Goal: Task Accomplishment & Management: Use online tool/utility

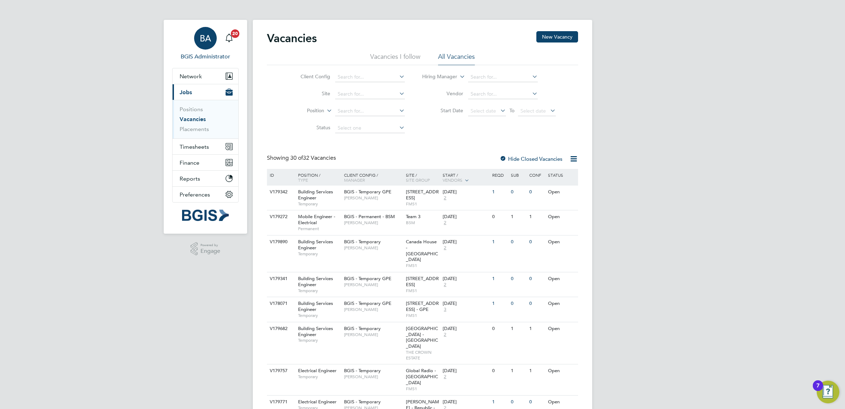
click at [203, 33] on div "BA" at bounding box center [205, 38] width 23 height 23
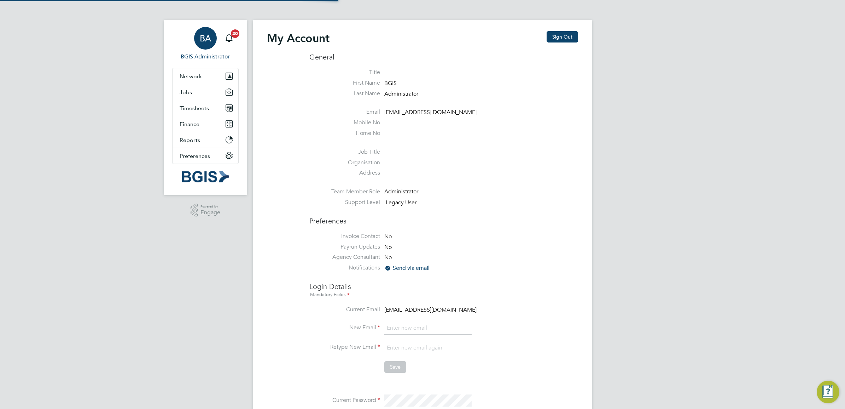
type input "bgis@pretiumresourcing.co.uk"
click at [565, 37] on button "Sign Out" at bounding box center [562, 36] width 31 height 11
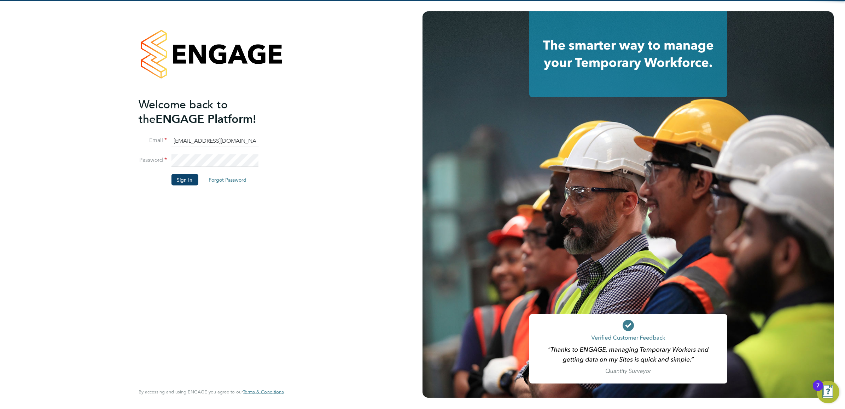
click at [202, 140] on input "bgis@pretiumresourcing.co.uk" at bounding box center [214, 140] width 87 height 13
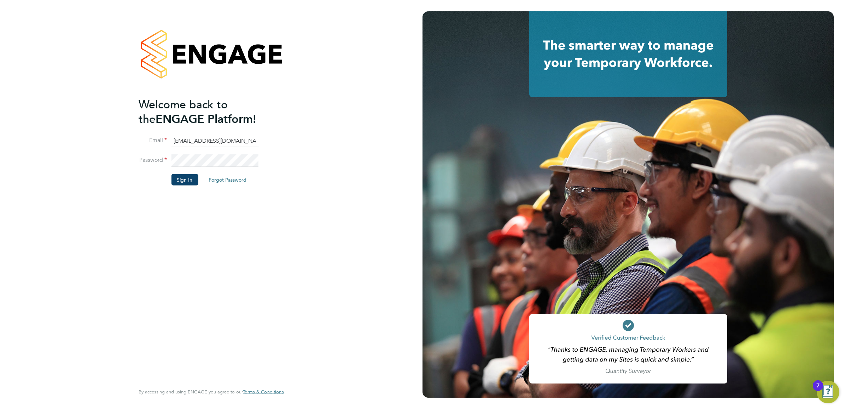
type input "Sasha.apleona@pretiumresourcing.co.uk"
click at [187, 181] on button "Sign In" at bounding box center [184, 179] width 27 height 11
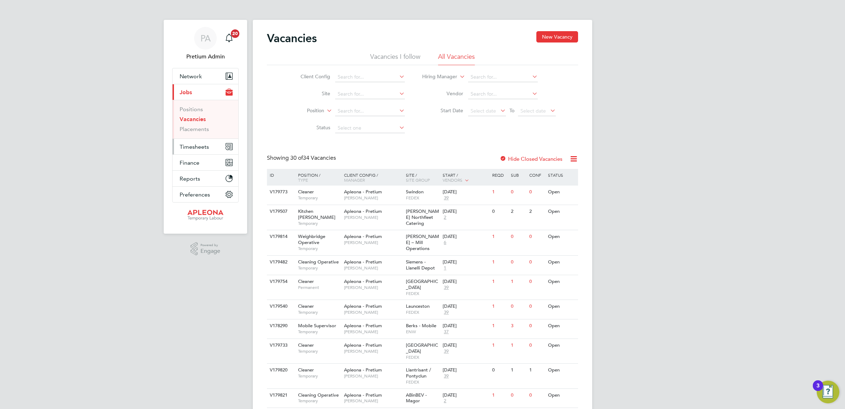
drag, startPoint x: 195, startPoint y: 148, endPoint x: 202, endPoint y: 148, distance: 7.1
click at [195, 148] on span "Timesheets" at bounding box center [194, 146] width 29 height 7
click at [200, 124] on link "Timesheets" at bounding box center [194, 125] width 29 height 7
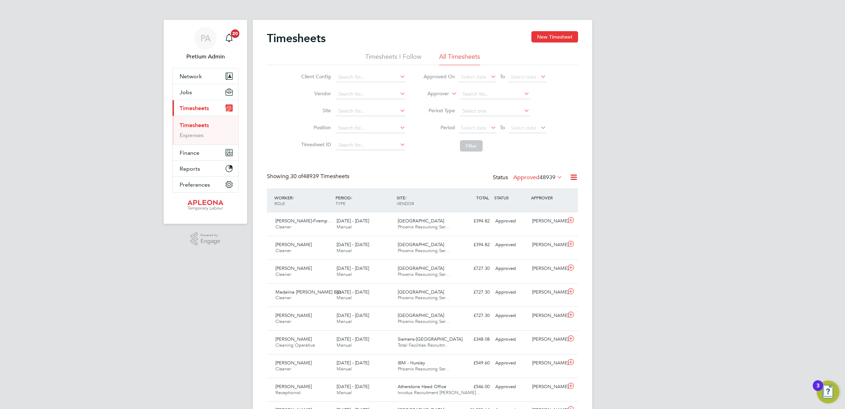
click at [522, 177] on label "Approved 48939" at bounding box center [538, 177] width 49 height 7
click at [540, 176] on span "48939" at bounding box center [548, 177] width 16 height 7
click at [543, 154] on li "Filter" at bounding box center [485, 146] width 141 height 18
click at [529, 180] on label "Approved 48939" at bounding box center [538, 177] width 49 height 7
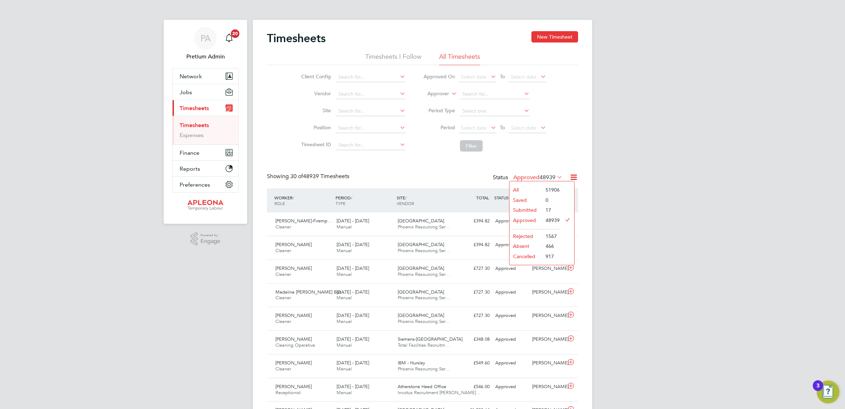
click at [407, 175] on div "Showing 30 of 48939 Timesheets Status Approved 48939" at bounding box center [422, 181] width 311 height 16
click at [492, 91] on input at bounding box center [495, 94] width 70 height 10
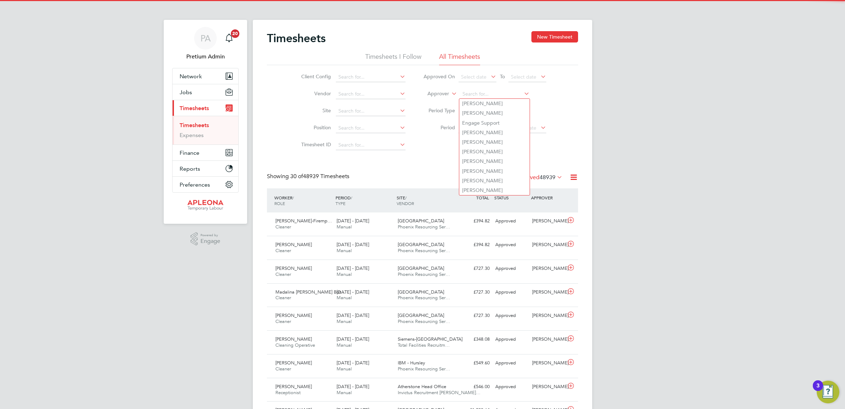
click at [431, 144] on li "Filter" at bounding box center [485, 146] width 141 height 18
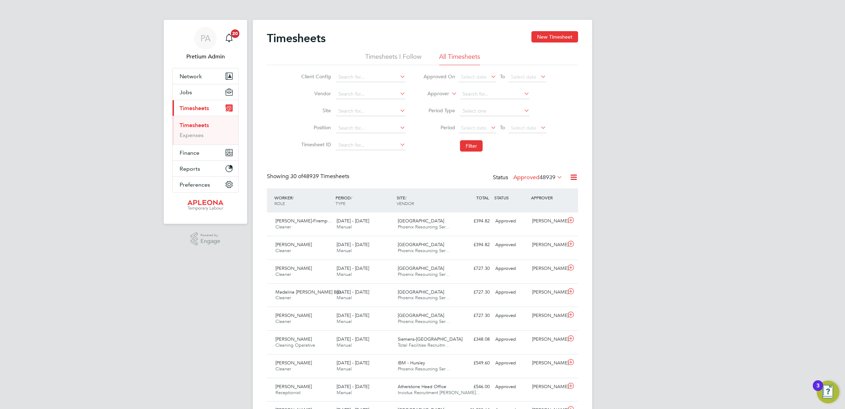
drag, startPoint x: 444, startPoint y: 92, endPoint x: 446, endPoint y: 96, distance: 3.8
click at [444, 93] on label "Approver" at bounding box center [433, 93] width 32 height 7
click at [444, 102] on li "Worker" at bounding box center [431, 101] width 35 height 9
click at [480, 91] on input at bounding box center [495, 94] width 70 height 10
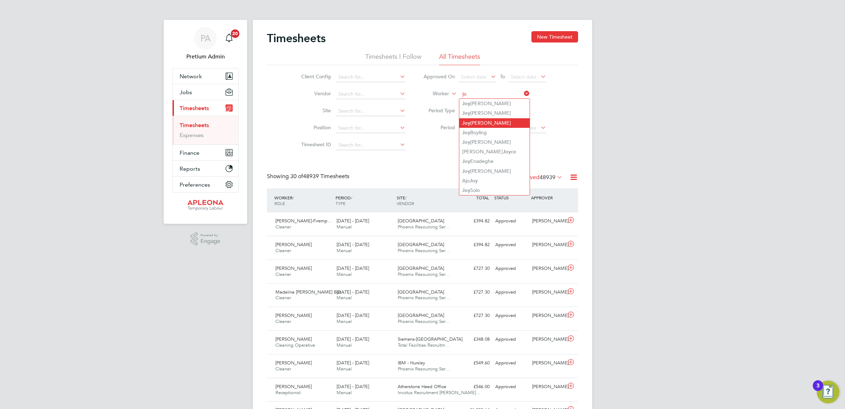
type input "j"
click at [512, 123] on li "Joyclyn Danq uah" at bounding box center [495, 123] width 70 height 10
type input "[PERSON_NAME]"
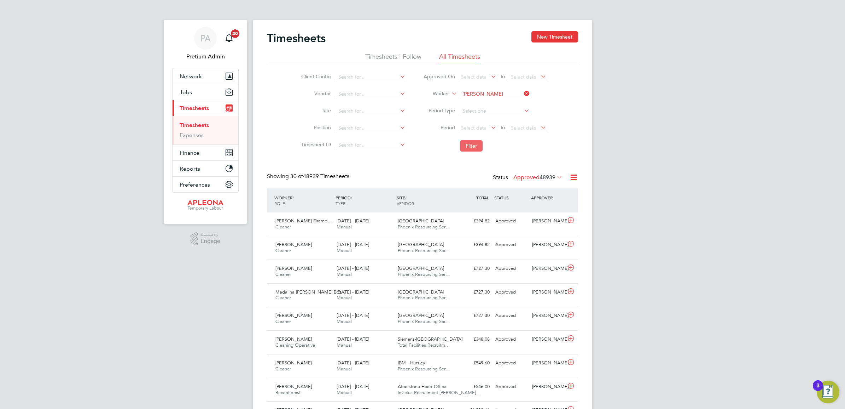
click at [479, 146] on button "Filter" at bounding box center [471, 145] width 23 height 11
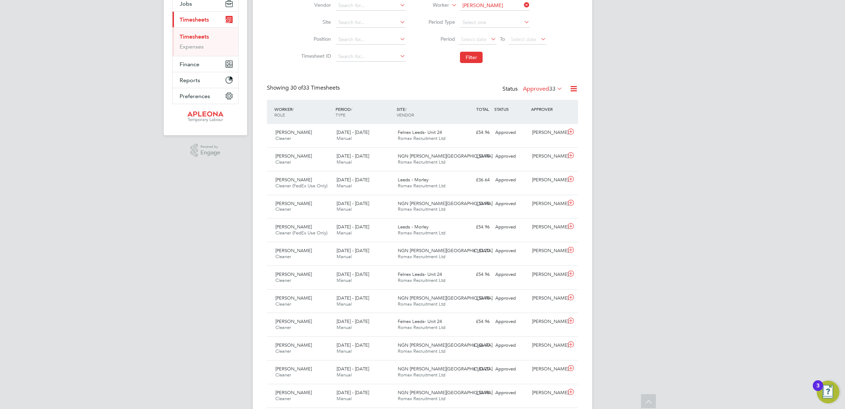
click at [536, 87] on label "Approved 33" at bounding box center [543, 88] width 40 height 7
click at [542, 169] on li "Cancelled" at bounding box center [538, 168] width 33 height 10
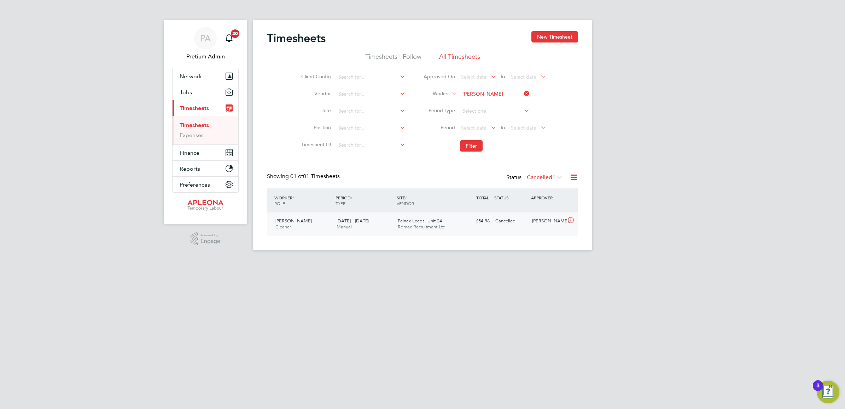
click at [450, 229] on div "Felnex Leeds- Unit 24 Romax Recruitment Ltd" at bounding box center [425, 224] width 61 height 18
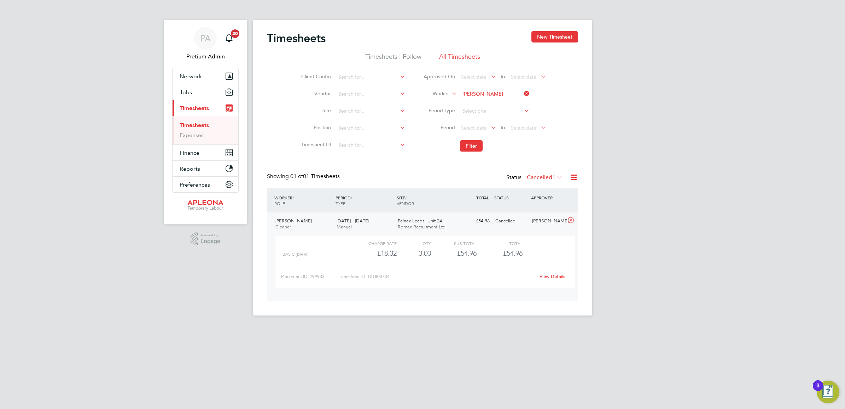
click at [558, 277] on link "View Details" at bounding box center [553, 276] width 26 height 6
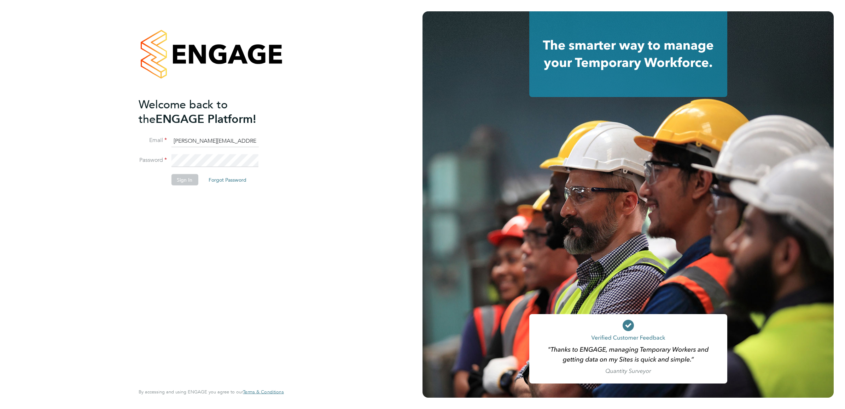
click at [198, 144] on input "Sasha.apleona@pretiumresourcing.co.uk" at bounding box center [214, 140] width 87 height 13
type input "[EMAIL_ADDRESS][DOMAIN_NAME]"
click at [185, 181] on button "Sign In" at bounding box center [184, 179] width 27 height 11
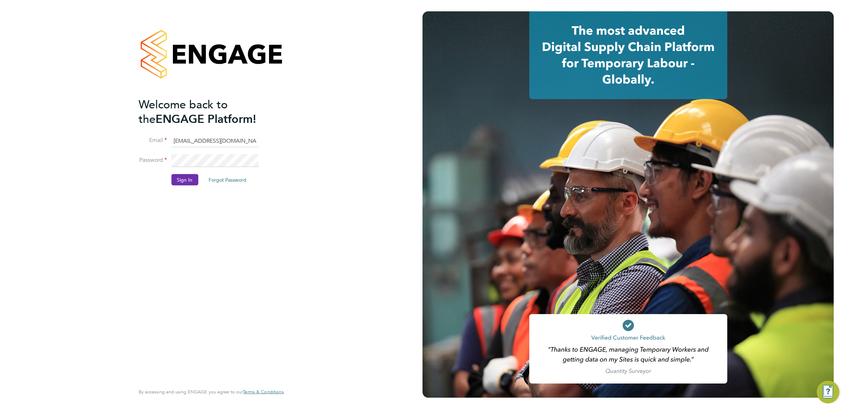
click at [178, 180] on button "Sign In" at bounding box center [184, 179] width 27 height 11
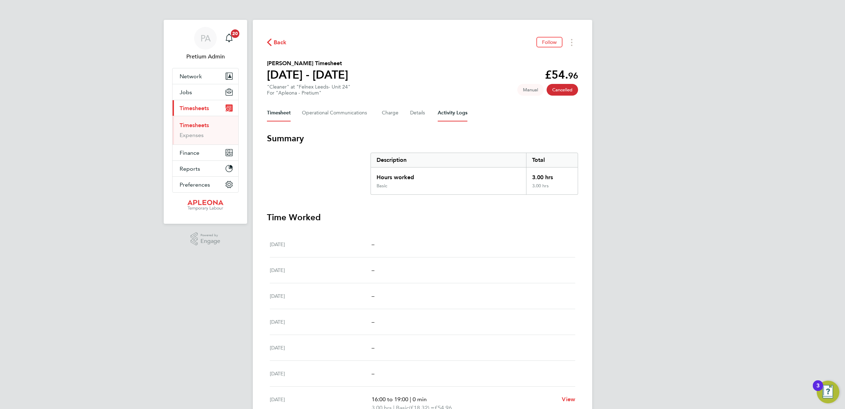
drag, startPoint x: 443, startPoint y: 115, endPoint x: 452, endPoint y: 119, distance: 9.4
click at [444, 115] on Logs-tab "Activity Logs" at bounding box center [453, 112] width 30 height 17
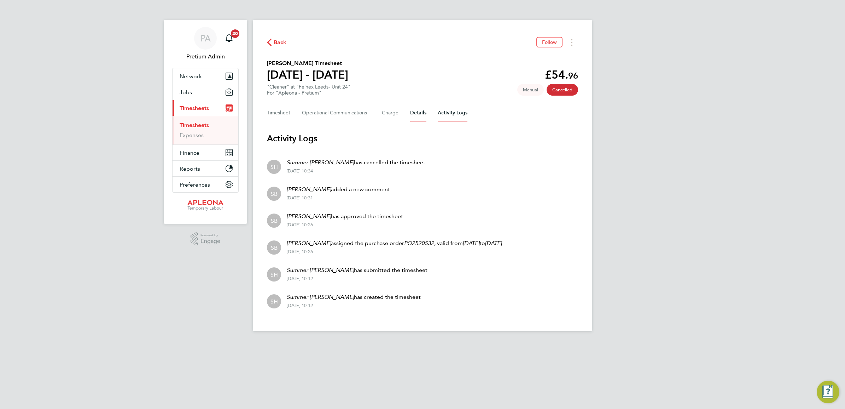
click at [416, 114] on button "Details" at bounding box center [418, 112] width 16 height 17
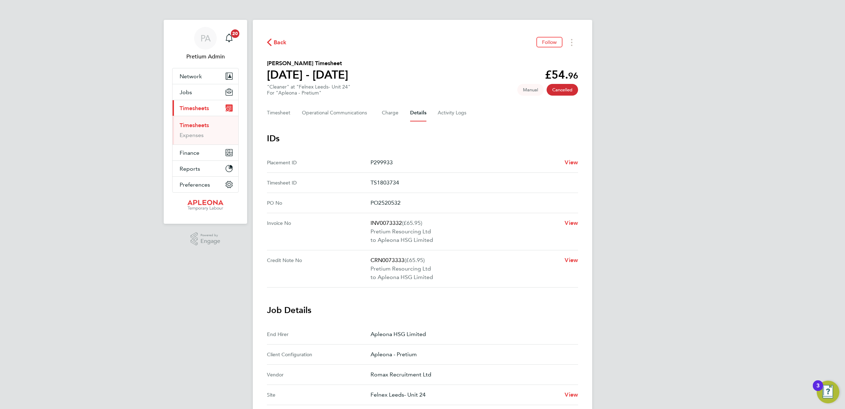
click at [398, 258] on p "CRN0073333 (£65.95)" at bounding box center [465, 260] width 189 height 8
copy p "CRN0073333"
click at [570, 259] on span "View" at bounding box center [571, 259] width 13 height 7
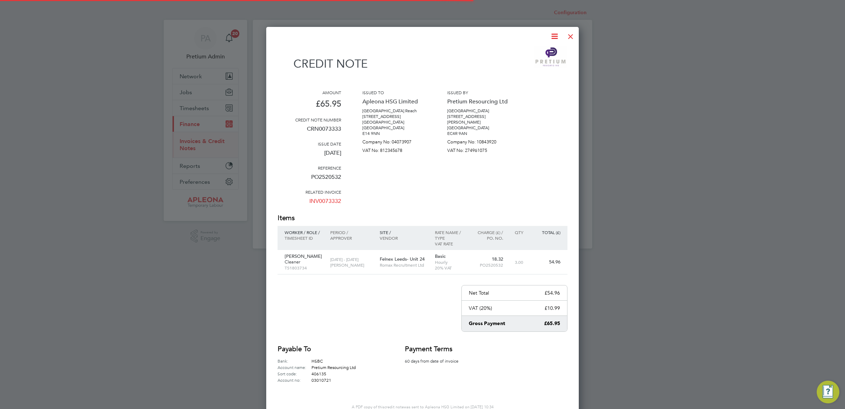
scroll to position [395, 313]
click at [559, 34] on icon at bounding box center [554, 36] width 9 height 9
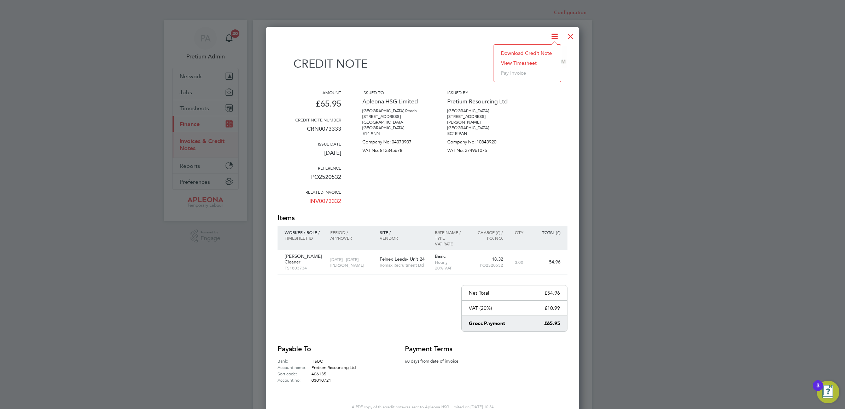
click at [530, 51] on li "Download Credit Note" at bounding box center [528, 53] width 60 height 10
